Goal: Information Seeking & Learning: Stay updated

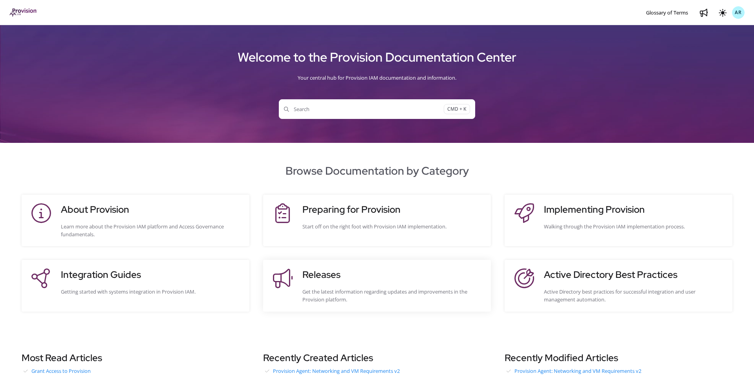
click at [319, 284] on div "Releases Get the latest information regarding updates and improvements in the P…" at bounding box center [392, 286] width 181 height 36
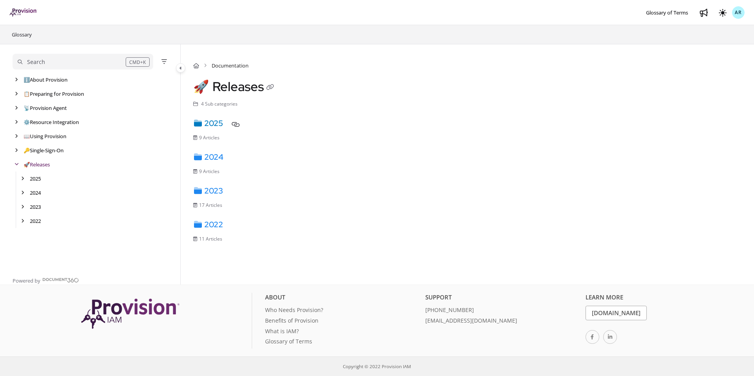
click at [223, 123] on link "2025" at bounding box center [208, 123] width 30 height 10
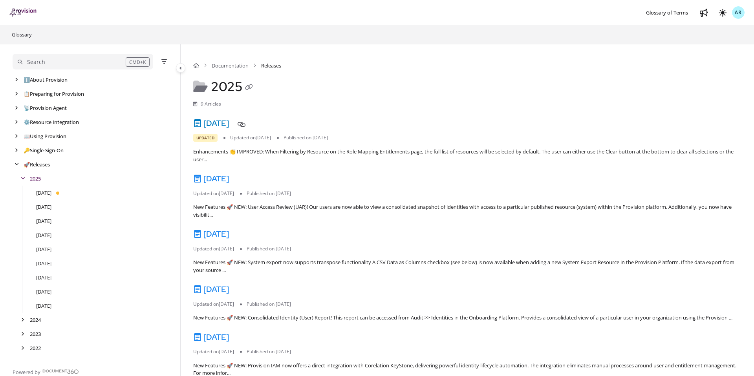
click at [229, 124] on link "[DATE]" at bounding box center [211, 123] width 36 height 10
click at [229, 179] on link "[DATE]" at bounding box center [211, 179] width 36 height 10
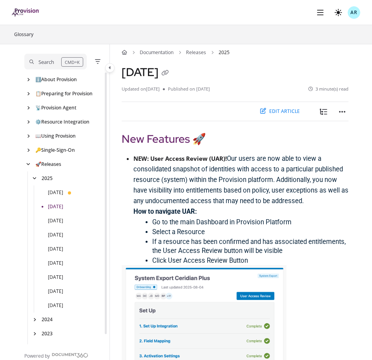
click at [261, 159] on span "Our users are now able to view a consolidated snapshot of identities with acces…" at bounding box center [241, 180] width 215 height 50
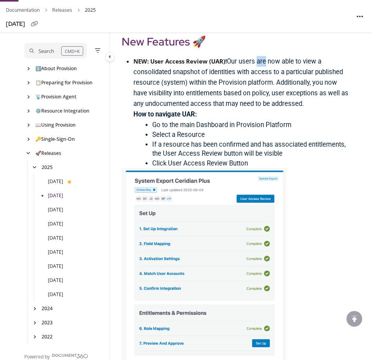
scroll to position [101, 0]
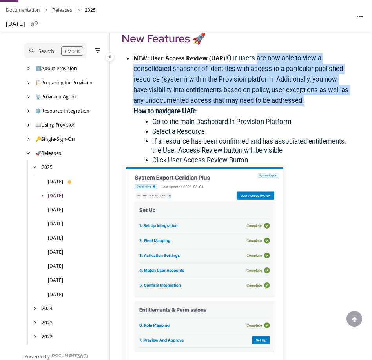
click at [312, 102] on span "Our users are now able to view a consolidated snapshot of identities with acces…" at bounding box center [241, 80] width 215 height 50
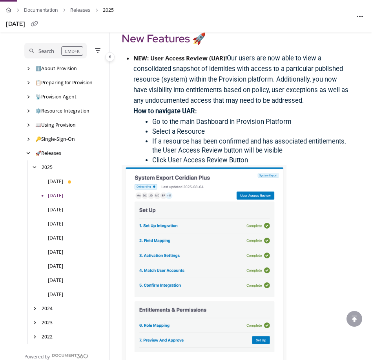
scroll to position [0, 0]
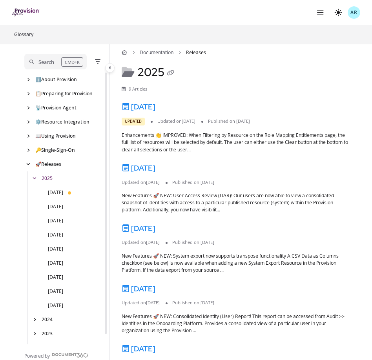
scroll to position [11, 0]
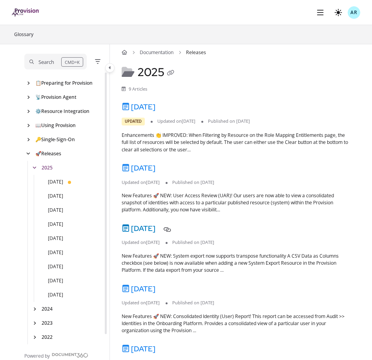
click at [146, 232] on link "[DATE]" at bounding box center [139, 229] width 34 height 10
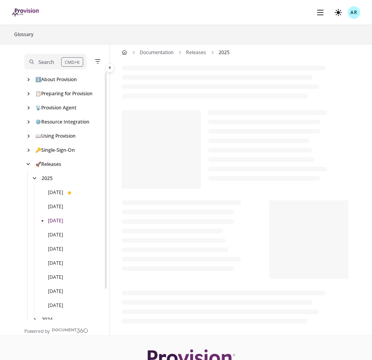
scroll to position [11, 0]
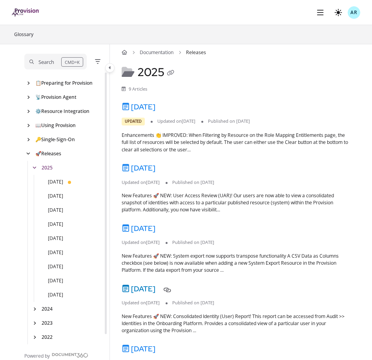
click at [146, 288] on link "[DATE]" at bounding box center [139, 289] width 34 height 10
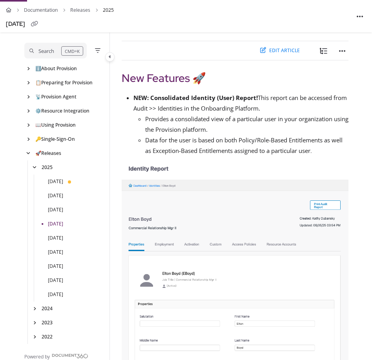
scroll to position [62, 0]
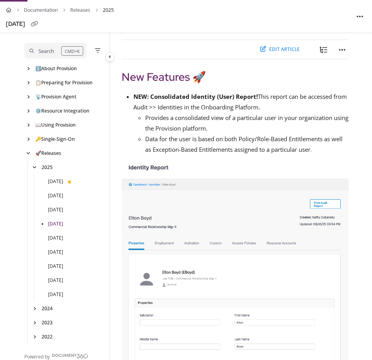
click at [122, 121] on ul "NEW: Consolidated Identity (User) Report! This report can be accessed from Audi…" at bounding box center [235, 123] width 227 height 64
click at [269, 95] on span "Consolidated Identity (User) Report! This report can be accessed from Audit >> …" at bounding box center [241, 102] width 214 height 18
click at [265, 97] on span "Consolidated Identity (User) Report! This report can be accessed from Audit >> …" at bounding box center [241, 102] width 214 height 18
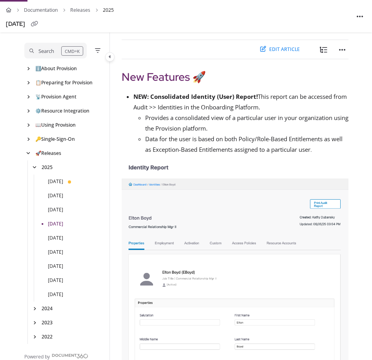
click at [159, 117] on span "Provides a consolidated view of a particular user in your organization using th…" at bounding box center [246, 123] width 203 height 18
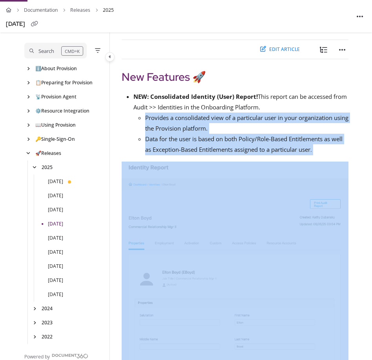
click at [324, 149] on p "Data for the user is based on both Policy/Role-Based Entitlements as well as Ex…" at bounding box center [246, 145] width 203 height 22
copy ul "Provides a consolidated view of a particular user in your organization using th…"
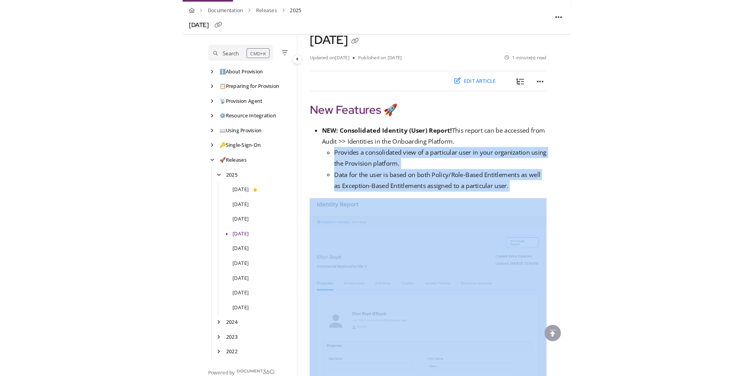
scroll to position [0, 0]
